Goal: Task Accomplishment & Management: Use online tool/utility

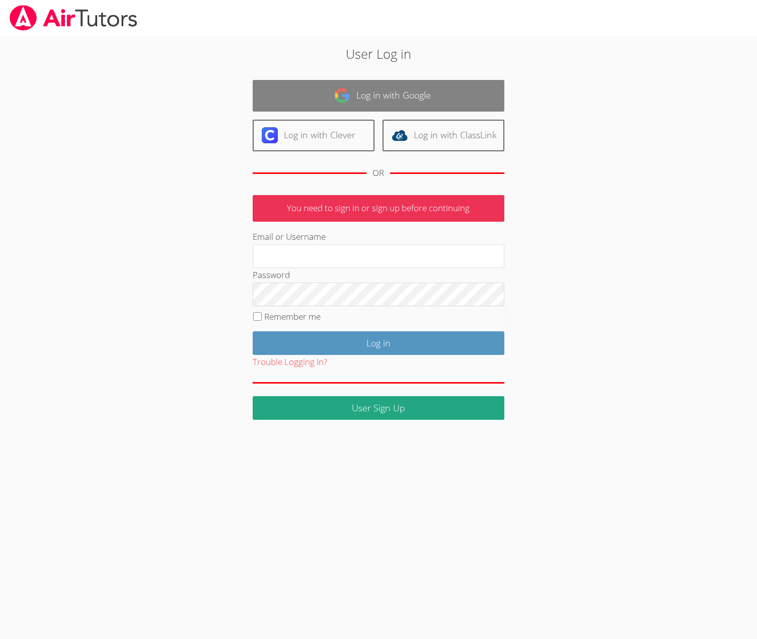
drag, startPoint x: 396, startPoint y: 103, endPoint x: 397, endPoint y: 92, distance: 11.6
click at [396, 103] on link "Log in with Google" at bounding box center [379, 96] width 252 height 32
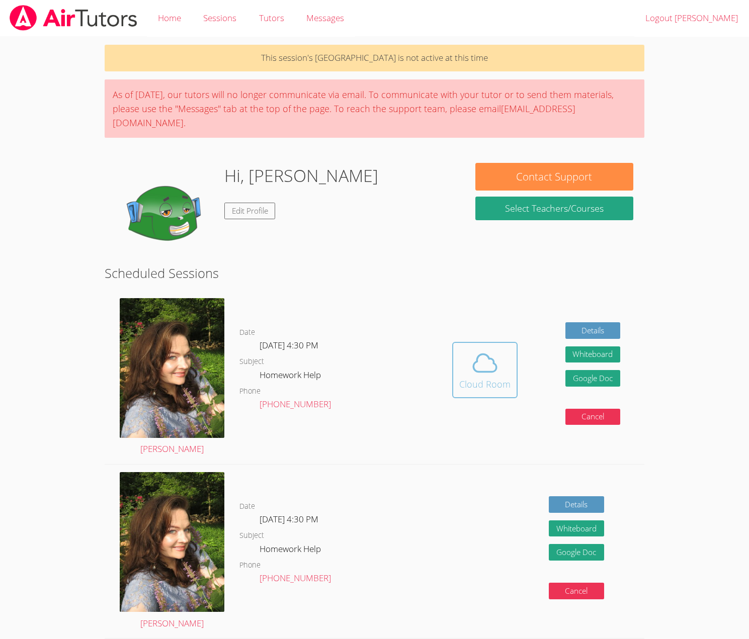
click at [493, 358] on icon at bounding box center [484, 363] width 23 height 18
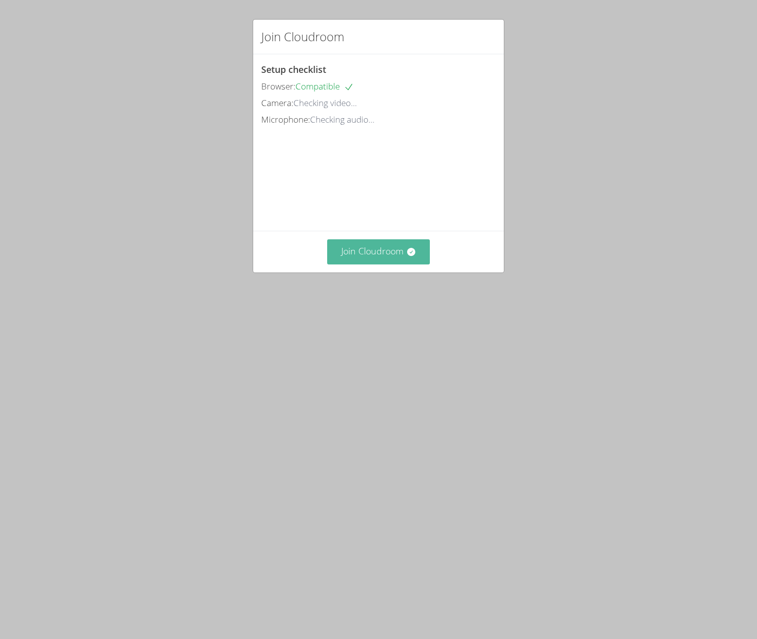
click at [374, 261] on button "Join Cloudroom" at bounding box center [378, 251] width 103 height 25
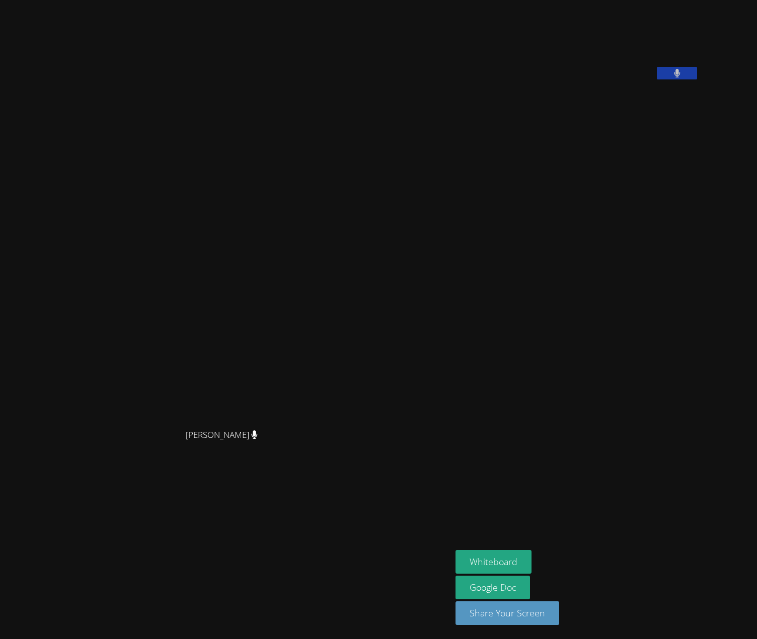
drag, startPoint x: 346, startPoint y: 97, endPoint x: 342, endPoint y: 94, distance: 5.3
click at [346, 96] on div "[PERSON_NAME] [PERSON_NAME]" at bounding box center [225, 319] width 443 height 631
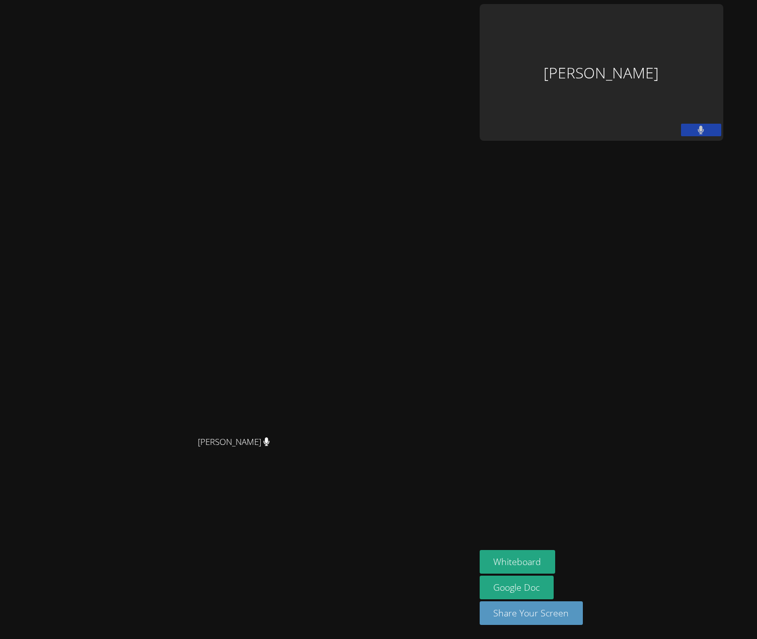
click at [404, 75] on div "[PERSON_NAME] [PERSON_NAME]" at bounding box center [237, 319] width 467 height 631
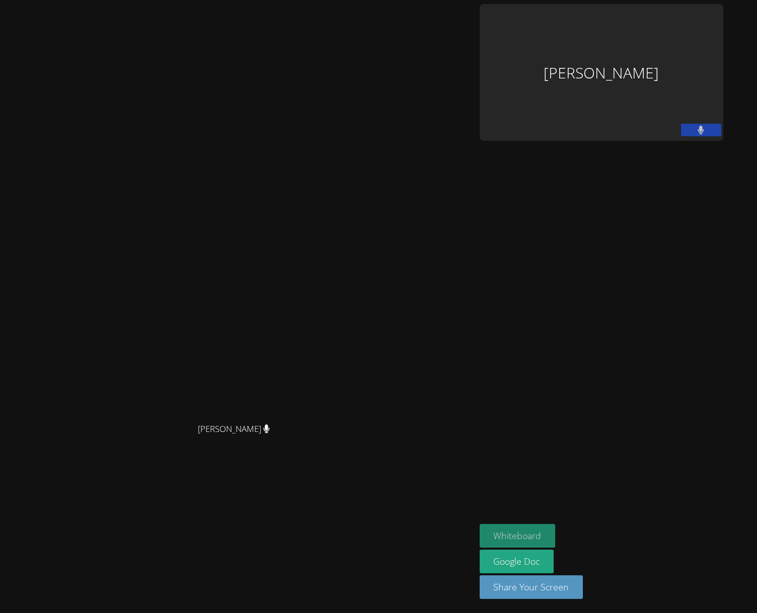
click at [555, 531] on button "Whiteboard" at bounding box center [517, 536] width 76 height 24
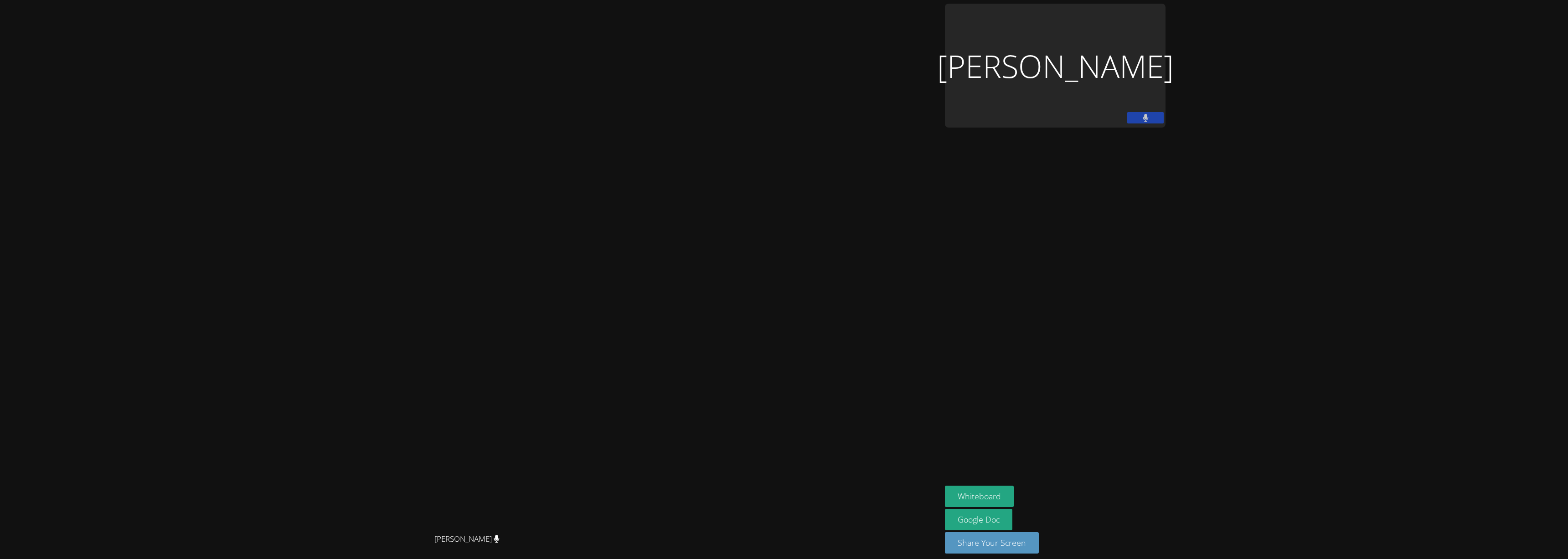
click at [685, 120] on button at bounding box center [1145, 118] width 36 height 12
click at [685, 120] on icon at bounding box center [1145, 118] width 10 height 8
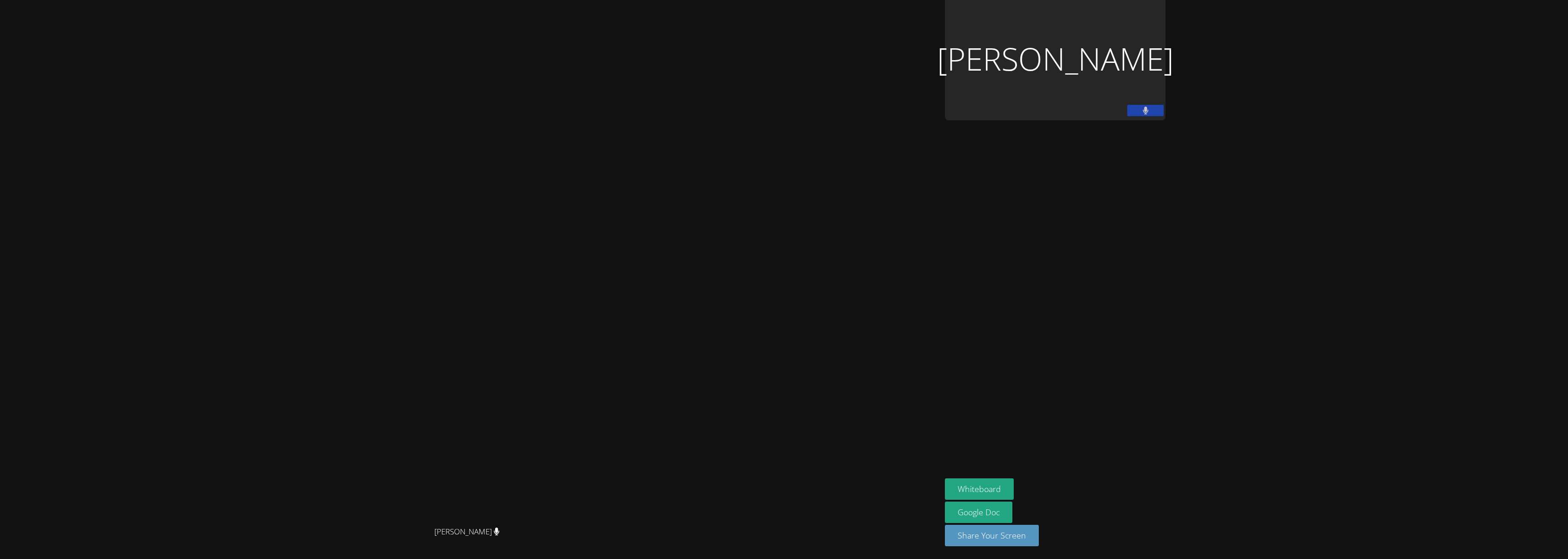
scroll to position [24, 0]
click at [685, 502] on link "Google Doc" at bounding box center [978, 513] width 67 height 22
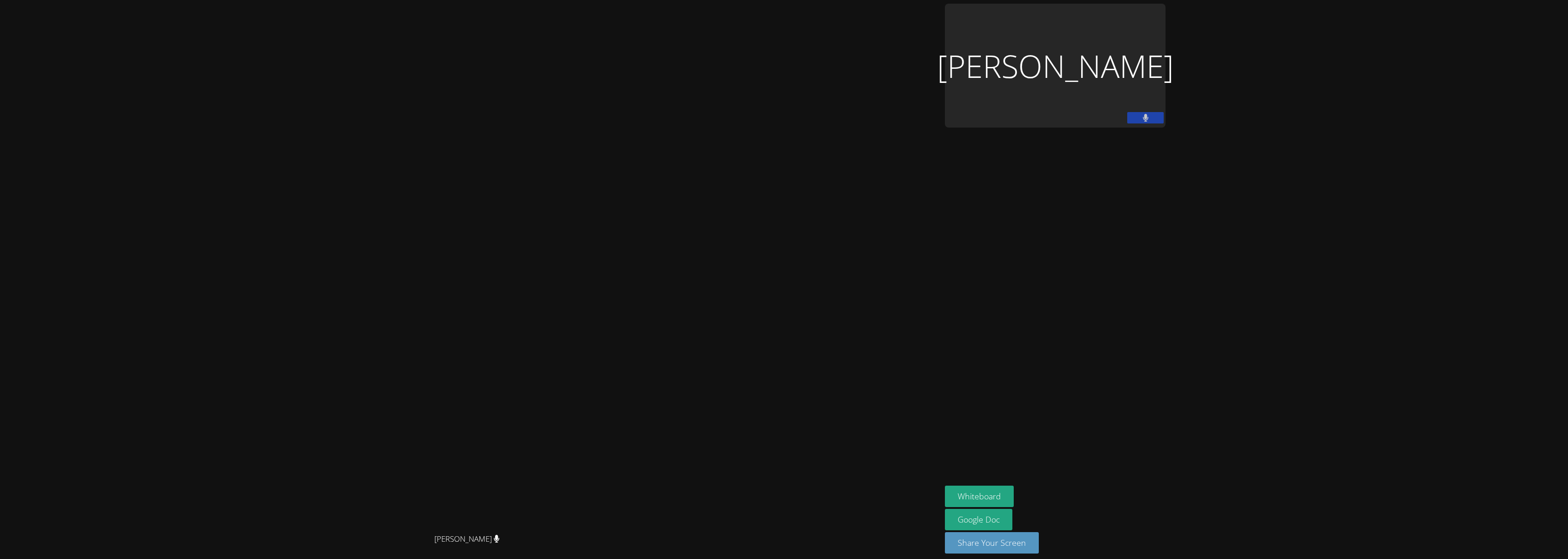
click at [685, 114] on button at bounding box center [1145, 118] width 36 height 12
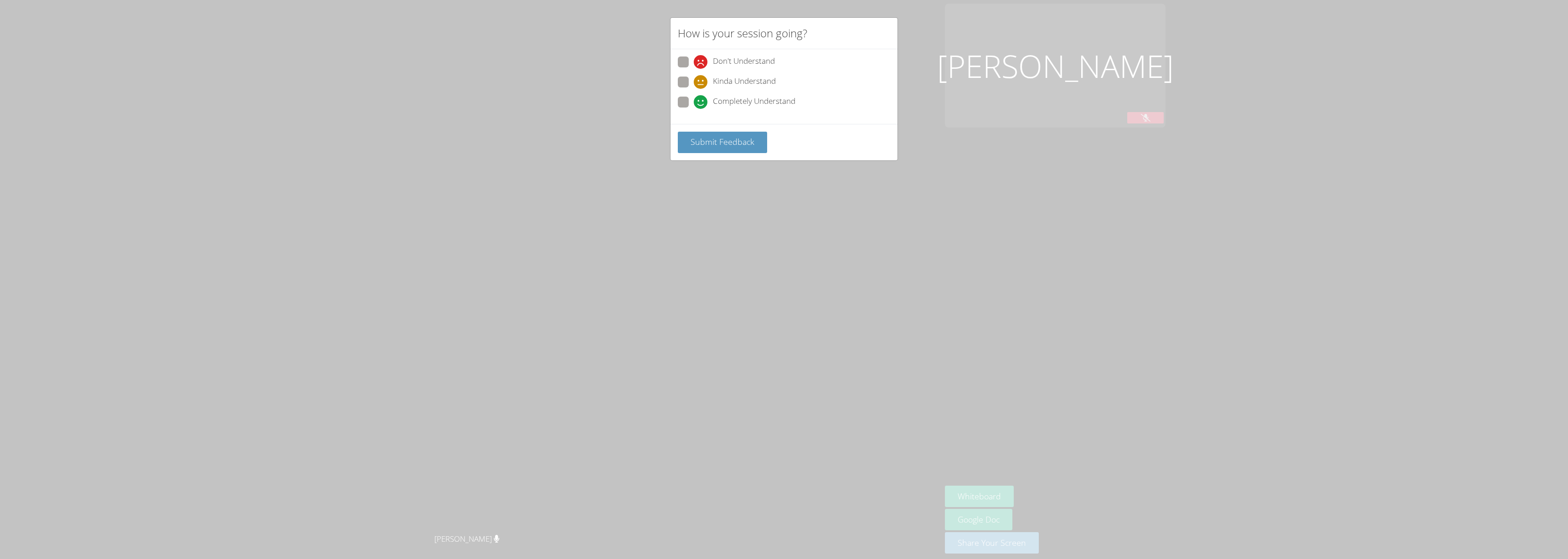
click at [677, 83] on div "Don't Understand Kinda Understand Completely Understand" at bounding box center [784, 86] width 227 height 75
click at [685, 89] on span at bounding box center [694, 89] width 0 height 0
click at [685, 82] on input "Kinda Understand" at bounding box center [697, 81] width 8 height 8
radio input "true"
click at [685, 148] on button "Submit Feedback" at bounding box center [722, 142] width 90 height 22
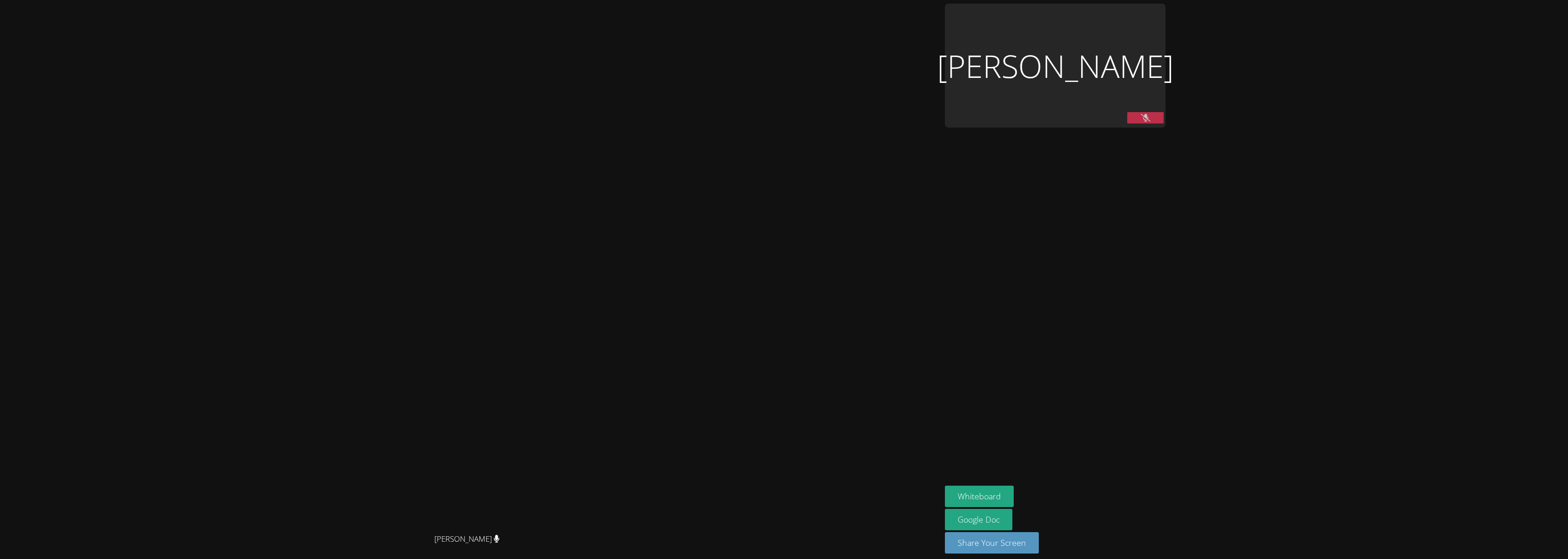
click at [685, 118] on icon at bounding box center [1145, 118] width 10 height 8
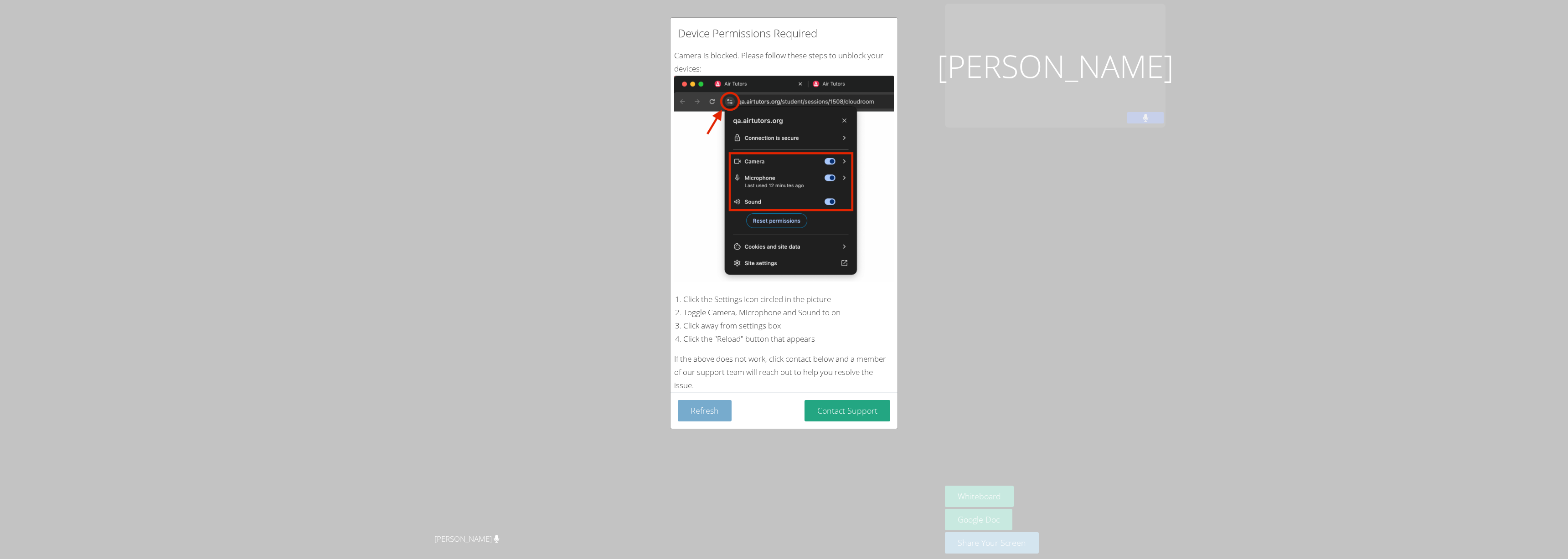
click at [685, 408] on button "Refresh" at bounding box center [704, 411] width 53 height 22
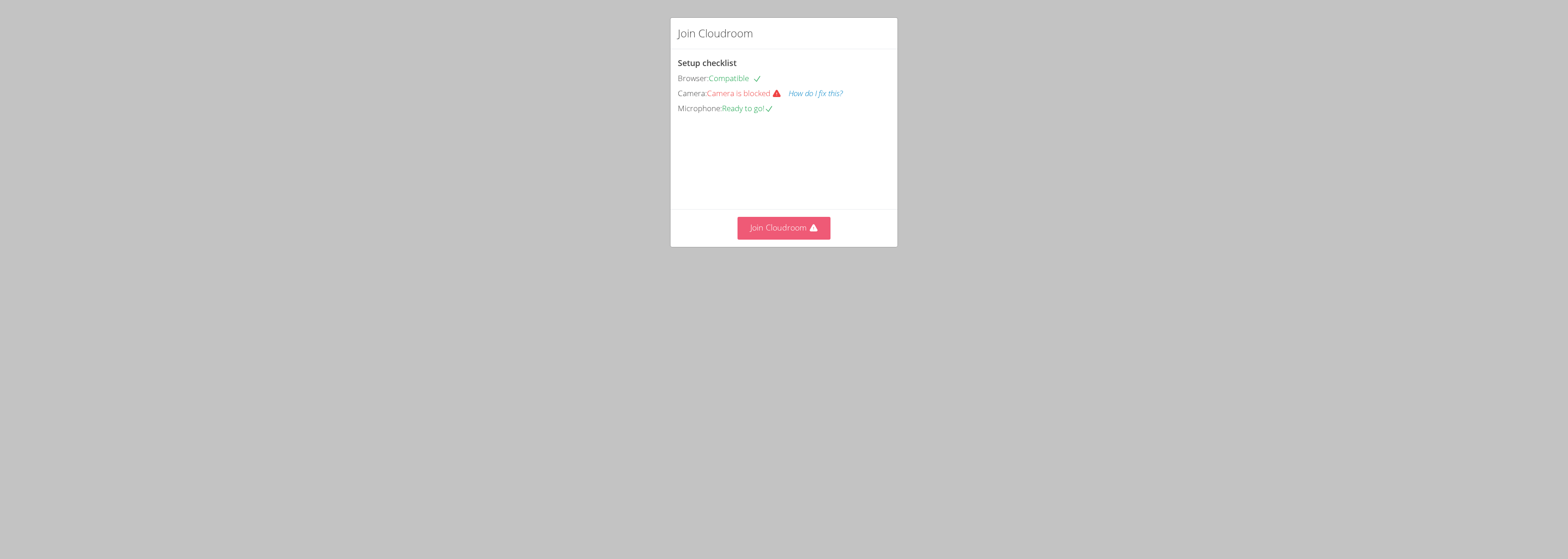
click at [821, 239] on button "Join Cloudroom" at bounding box center [784, 227] width 93 height 23
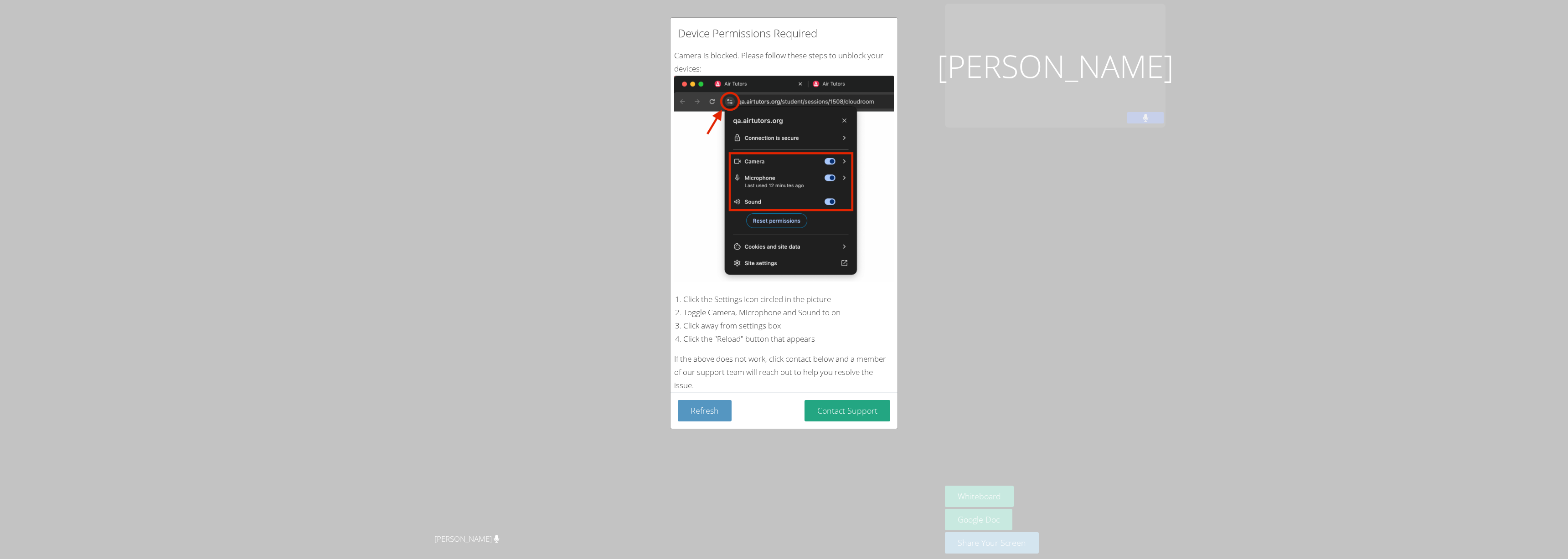
click at [1001, 273] on div "Device Permissions Required Camera is blocked . Please follow these steps to un…" at bounding box center [784, 279] width 1568 height 559
click at [284, 82] on div "Device Permissions Required Camera is blocked . Please follow these steps to un…" at bounding box center [784, 279] width 1568 height 559
click at [809, 404] on button "Contact Support" at bounding box center [847, 411] width 86 height 22
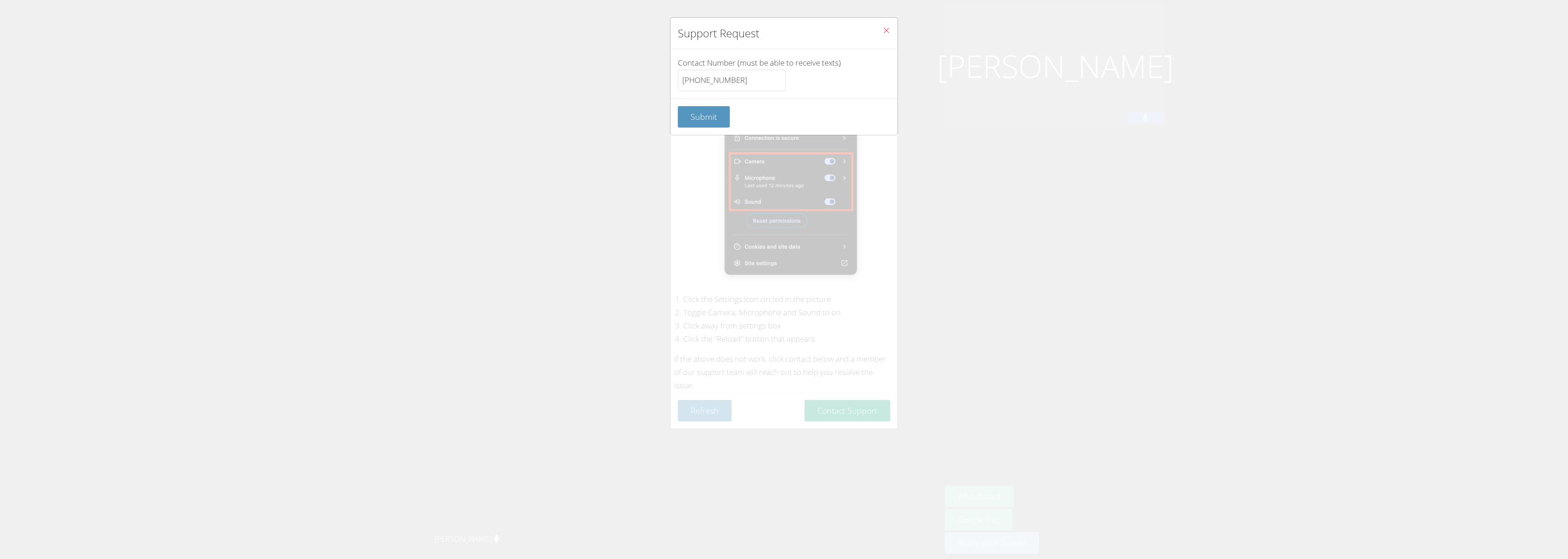
click at [865, 31] on div "Support Request" at bounding box center [784, 34] width 227 height 32
click at [875, 30] on button "Close" at bounding box center [886, 32] width 23 height 28
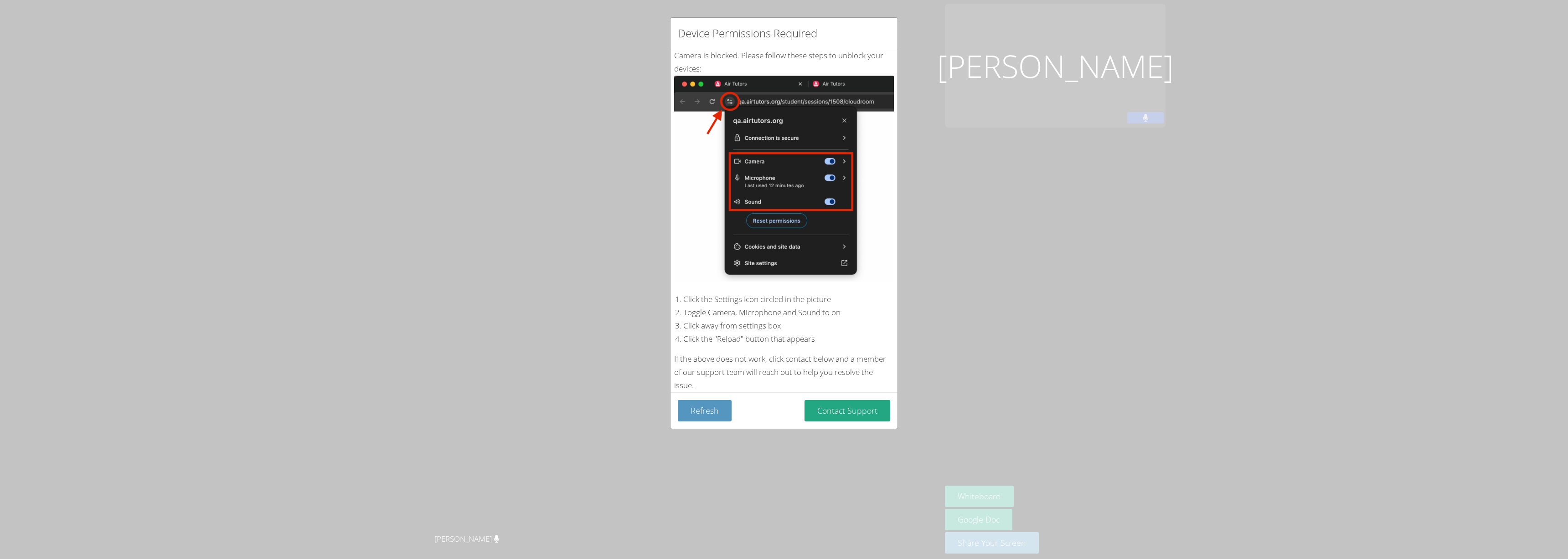
drag, startPoint x: 982, startPoint y: 308, endPoint x: 988, endPoint y: 307, distance: 6.1
click at [988, 308] on div "Device Permissions Required Camera is blocked . Please follow these steps to un…" at bounding box center [784, 279] width 1568 height 559
